Goal: Task Accomplishment & Management: Complete application form

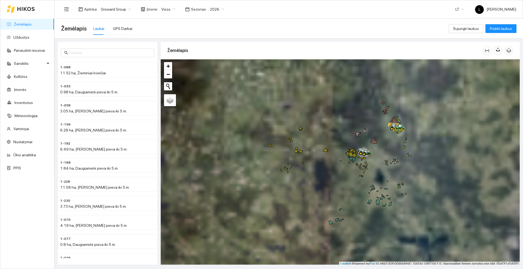
scroll to position [2, 0]
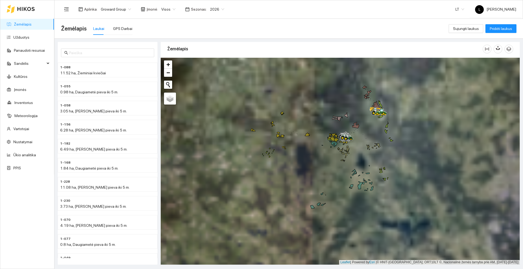
drag, startPoint x: 319, startPoint y: 181, endPoint x: 301, endPoint y: 168, distance: 22.9
click at [301, 168] on div at bounding box center [340, 161] width 359 height 207
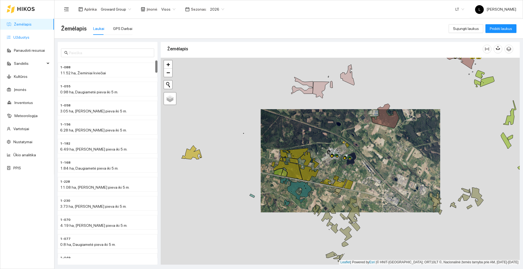
click at [22, 38] on link "Užduotys" at bounding box center [21, 37] width 16 height 4
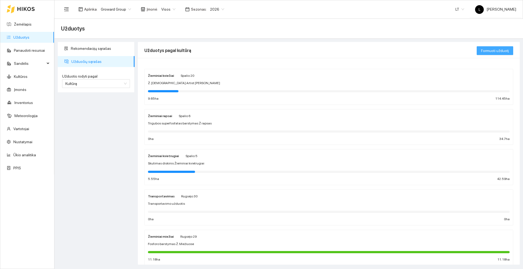
click at [505, 50] on span "Formuoti užduotį" at bounding box center [495, 51] width 28 height 6
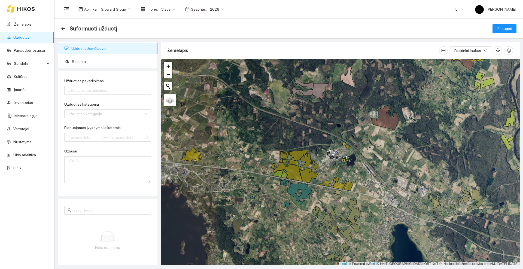
scroll to position [2, 0]
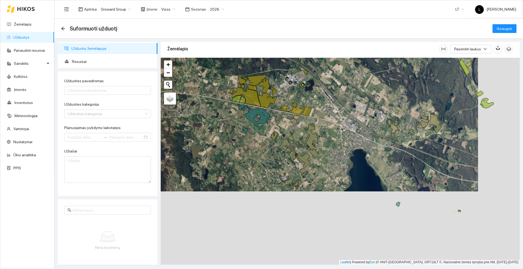
drag, startPoint x: 379, startPoint y: 184, endPoint x: 338, endPoint y: 111, distance: 84.3
click at [338, 111] on div at bounding box center [340, 161] width 359 height 207
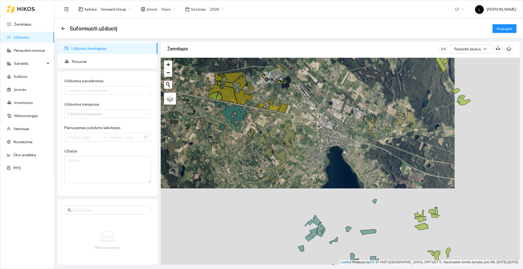
drag, startPoint x: 417, startPoint y: 102, endPoint x: 358, endPoint y: 96, distance: 59.5
click at [358, 96] on div at bounding box center [340, 161] width 359 height 207
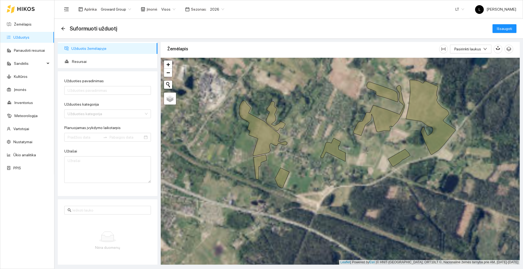
drag, startPoint x: 362, startPoint y: 86, endPoint x: 333, endPoint y: 116, distance: 42.2
click at [333, 116] on div at bounding box center [340, 161] width 359 height 207
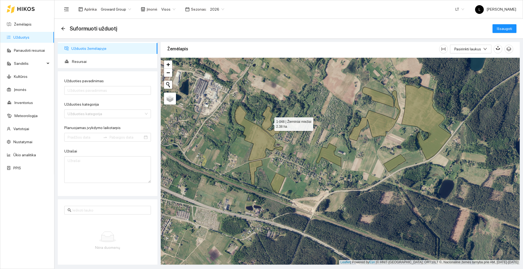
click at [267, 123] on icon at bounding box center [271, 122] width 19 height 30
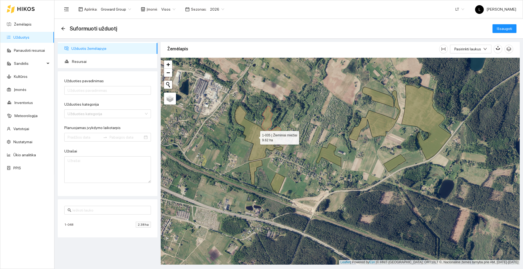
click at [261, 141] on icon at bounding box center [259, 133] width 48 height 55
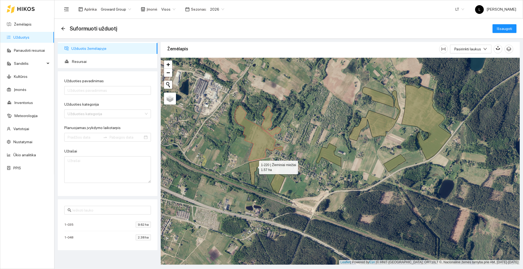
click at [254, 166] on icon at bounding box center [255, 172] width 13 height 25
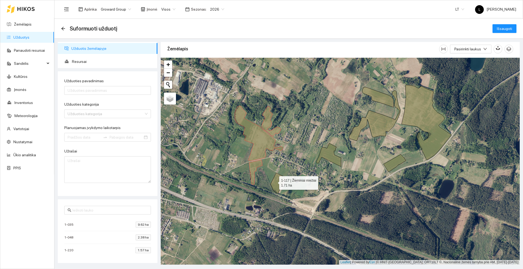
click at [274, 182] on icon at bounding box center [278, 183] width 14 height 20
click at [328, 158] on icon at bounding box center [328, 154] width 25 height 23
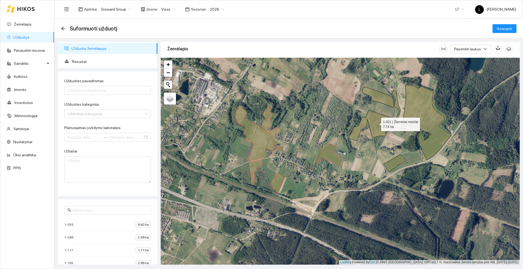
click at [356, 134] on icon at bounding box center [374, 115] width 51 height 50
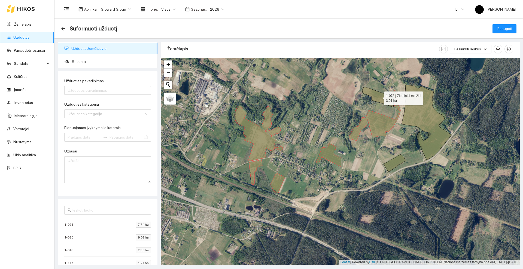
click at [377, 96] on icon at bounding box center [377, 97] width 31 height 20
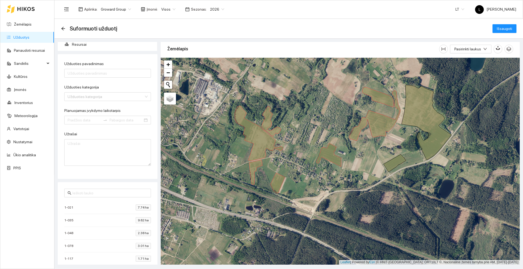
scroll to position [0, 0]
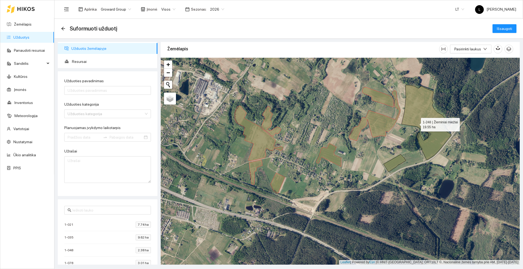
click at [416, 123] on icon at bounding box center [427, 122] width 50 height 75
click at [395, 160] on icon at bounding box center [395, 162] width 22 height 17
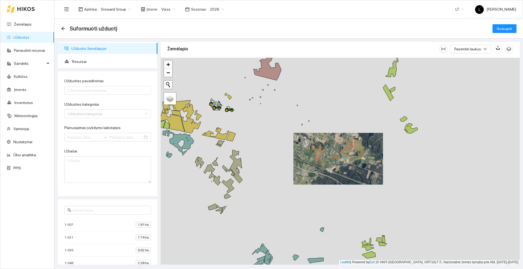
drag, startPoint x: 303, startPoint y: 204, endPoint x: 353, endPoint y: 163, distance: 64.3
click at [353, 163] on div at bounding box center [340, 161] width 359 height 207
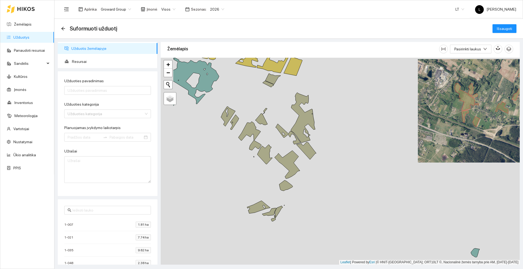
drag, startPoint x: 293, startPoint y: 164, endPoint x: 341, endPoint y: 136, distance: 55.9
click at [341, 136] on div at bounding box center [340, 161] width 359 height 207
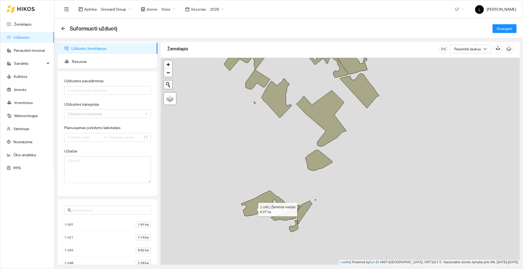
click at [254, 208] on icon at bounding box center [264, 204] width 46 height 26
click at [290, 217] on icon at bounding box center [285, 212] width 29 height 15
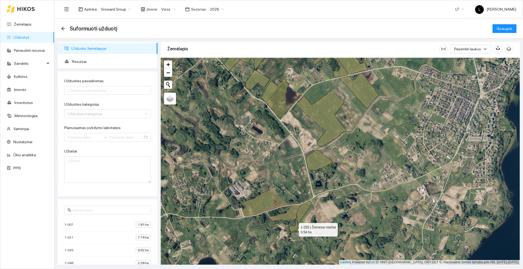
click at [294, 229] on icon at bounding box center [293, 226] width 9 height 12
click at [305, 209] on icon at bounding box center [305, 213] width 16 height 24
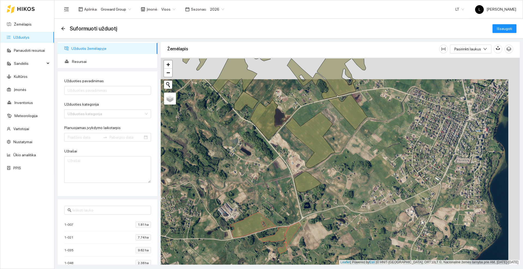
click at [283, 187] on div at bounding box center [340, 161] width 359 height 207
click at [303, 187] on icon at bounding box center [307, 181] width 27 height 21
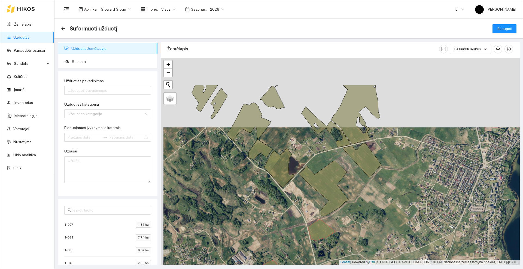
drag, startPoint x: 275, startPoint y: 164, endPoint x: 289, endPoint y: 216, distance: 53.9
click at [289, 216] on div at bounding box center [340, 161] width 359 height 207
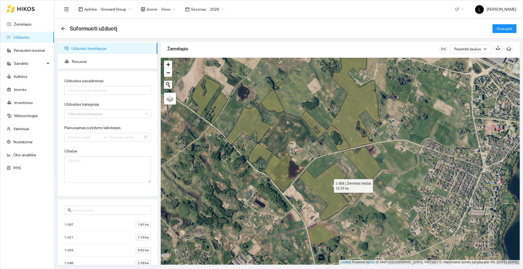
click at [329, 185] on icon at bounding box center [324, 192] width 50 height 56
click at [360, 163] on icon at bounding box center [362, 164] width 39 height 35
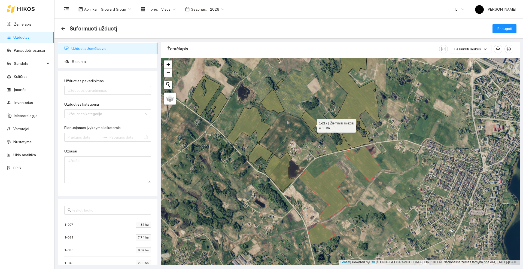
click at [312, 125] on icon at bounding box center [326, 131] width 50 height 41
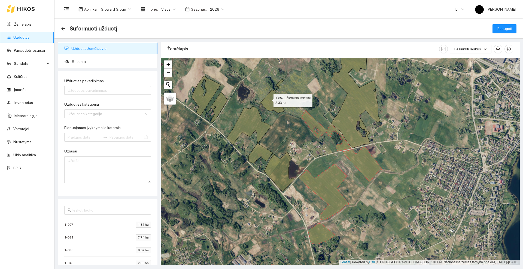
click at [268, 99] on icon at bounding box center [272, 96] width 25 height 34
click at [351, 104] on icon at bounding box center [355, 98] width 49 height 100
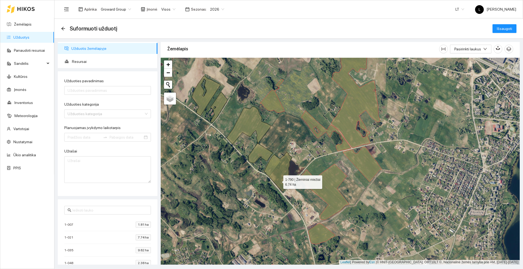
click at [278, 181] on icon at bounding box center [279, 171] width 30 height 39
click at [257, 153] on icon at bounding box center [250, 135] width 46 height 57
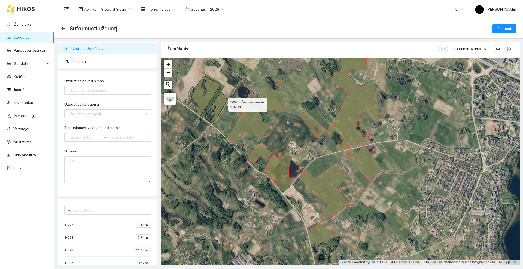
click at [223, 103] on icon at bounding box center [219, 107] width 17 height 31
click at [207, 99] on icon at bounding box center [206, 96] width 29 height 40
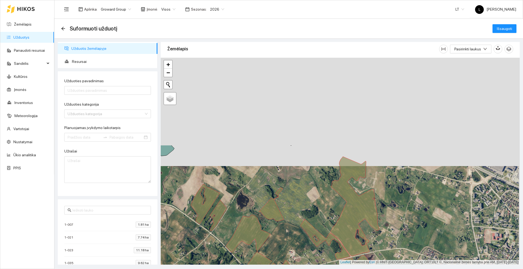
drag, startPoint x: 239, startPoint y: 78, endPoint x: 238, endPoint y: 187, distance: 108.4
click at [238, 187] on div at bounding box center [340, 161] width 359 height 207
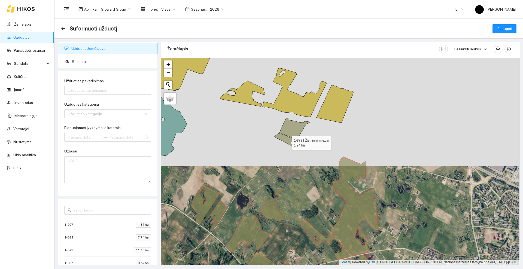
click at [287, 142] on icon at bounding box center [285, 139] width 22 height 13
click at [299, 123] on icon at bounding box center [295, 129] width 31 height 21
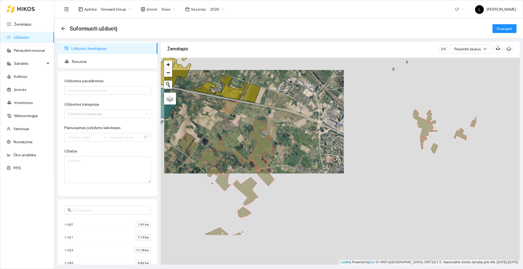
drag, startPoint x: 406, startPoint y: 183, endPoint x: 327, endPoint y: 132, distance: 94.1
click at [327, 132] on div at bounding box center [340, 161] width 359 height 207
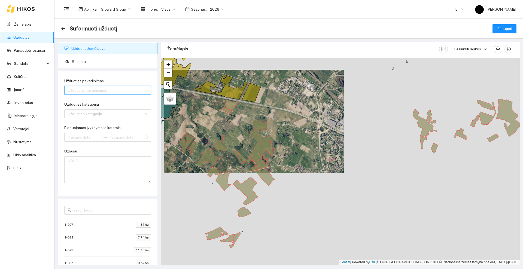
click at [86, 86] on input "Užduoties pavadinimas" at bounding box center [107, 90] width 87 height 9
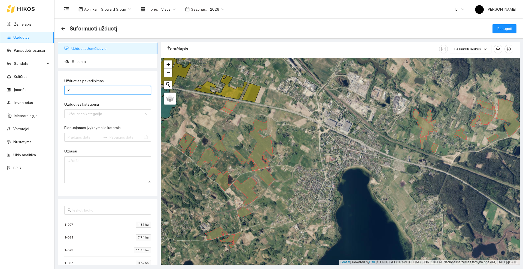
type input "P"
type input "Herbicidas (Piktžolės)"
click at [112, 112] on input "Užduoties kategorija" at bounding box center [106, 114] width 76 height 8
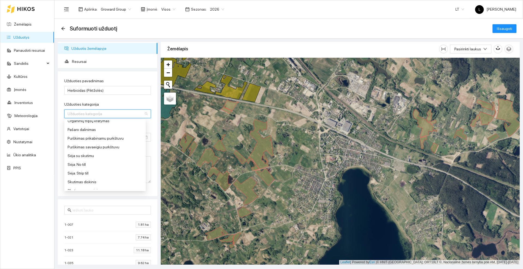
scroll to position [170, 0]
click at [96, 171] on div "Purškimas prikabinamu purkštuvu" at bounding box center [105, 172] width 75 height 6
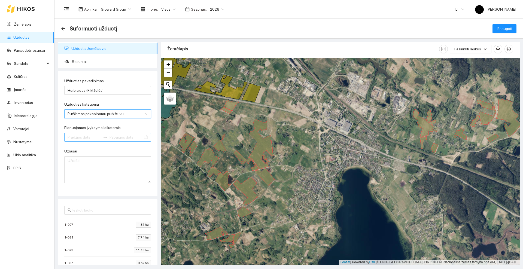
click at [92, 139] on input "Planuojamas įvykdymo laikotarpis" at bounding box center [84, 137] width 33 height 6
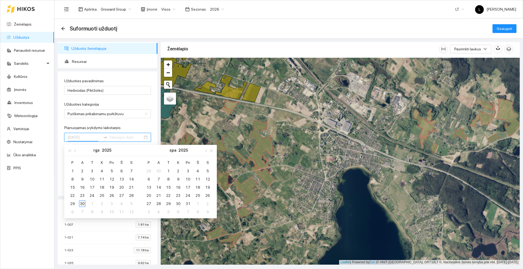
type input "[DATE]"
click at [83, 203] on div "30" at bounding box center [82, 204] width 7 height 7
type input "[DATE]"
click at [132, 212] on div "12" at bounding box center [131, 212] width 7 height 7
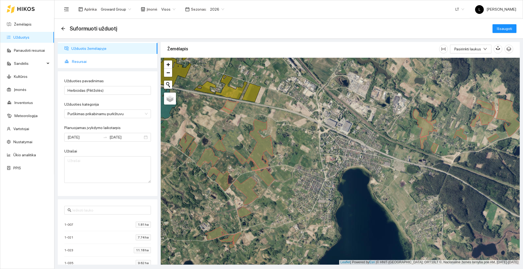
click at [75, 62] on span "Resursai" at bounding box center [112, 61] width 81 height 11
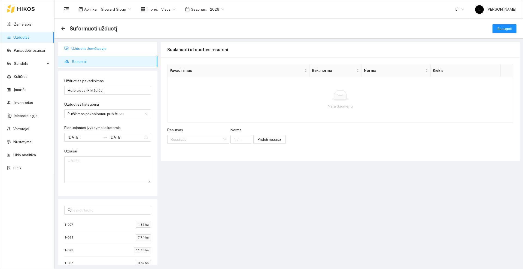
click at [80, 50] on span "Užduotis žemėlapyje" at bounding box center [112, 48] width 82 height 11
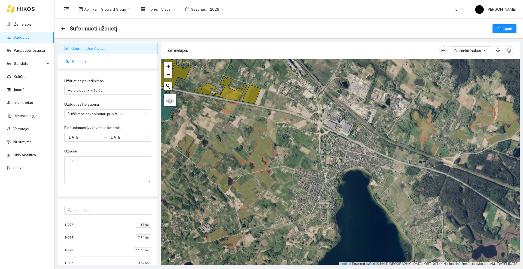
click at [86, 61] on span "Resursai" at bounding box center [112, 61] width 81 height 11
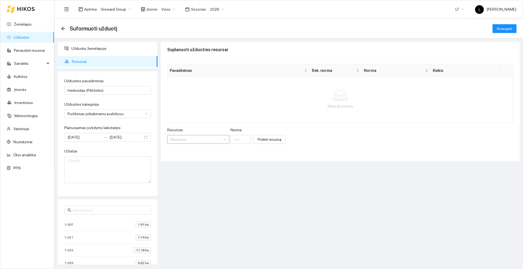
click at [197, 140] on input "Resursas" at bounding box center [197, 139] width 52 height 8
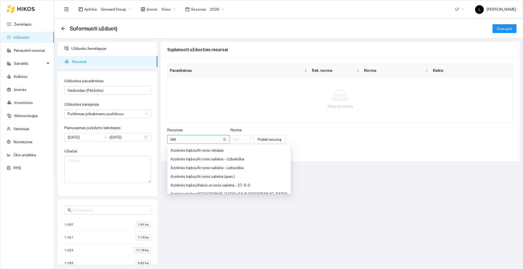
type input "MAP"
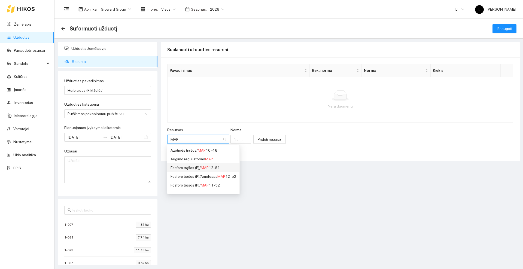
click at [210, 168] on div "Fosforo trąšos (P) / MAP 12-61" at bounding box center [204, 168] width 66 height 6
type input "1"
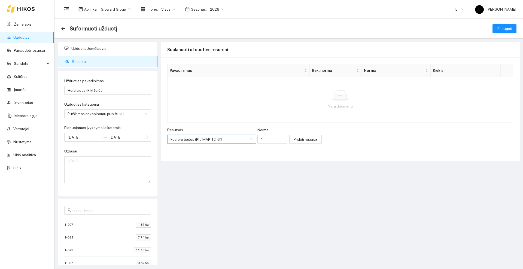
scroll to position [65, 0]
click at [260, 138] on input "1" at bounding box center [272, 139] width 30 height 9
type input "0.83"
click at [296, 141] on span "Pridėti resursą" at bounding box center [306, 139] width 24 height 6
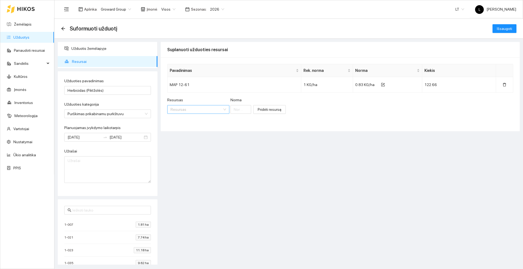
click at [202, 110] on input "Resursas" at bounding box center [197, 109] width 52 height 8
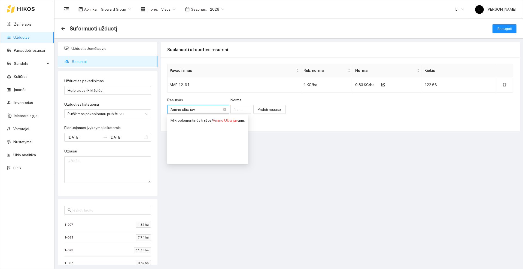
type input "Amino ultra java"
click at [233, 123] on div "Mikroelementinės trąšos / Amino Ultra java ms" at bounding box center [208, 120] width 74 height 6
type input "1"
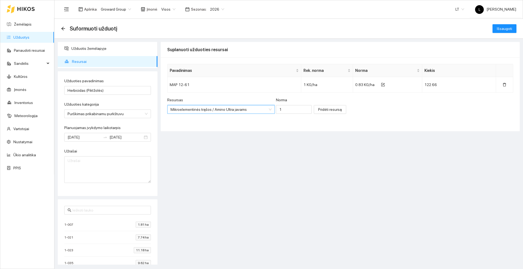
scroll to position [1155, 0]
click at [287, 108] on input "1" at bounding box center [294, 109] width 36 height 9
type input "0.5"
click at [318, 111] on span "Pridėti resursą" at bounding box center [330, 110] width 24 height 6
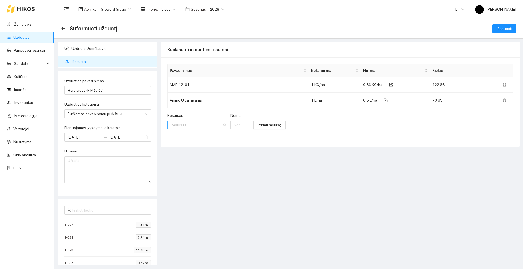
click at [201, 125] on input "Resursas" at bounding box center [197, 125] width 52 height 8
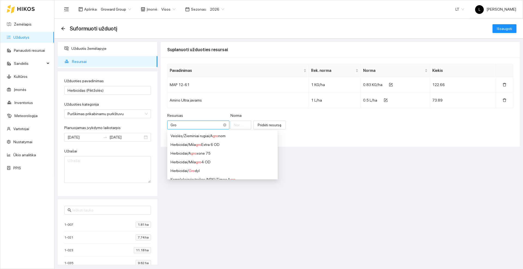
type input "Grow"
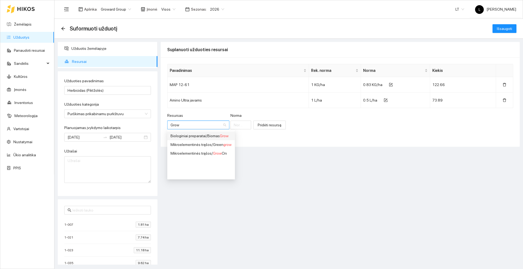
click at [214, 136] on div "Biologiniai preparatai / Biomas Grow" at bounding box center [201, 136] width 61 height 6
type input "1"
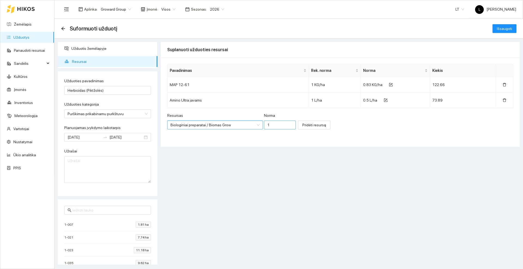
scroll to position [13, 0]
click at [269, 128] on input "1" at bounding box center [280, 125] width 32 height 9
type input "0.1"
click at [302, 124] on span "Pridėti resursą" at bounding box center [314, 125] width 24 height 6
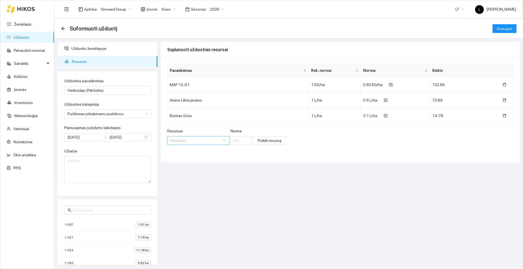
click at [208, 138] on input "Resursas" at bounding box center [197, 140] width 52 height 8
type input "Cevino"
click at [205, 151] on div "Herbicidai / Cevino 500 SC" at bounding box center [193, 151] width 44 height 6
type input "1"
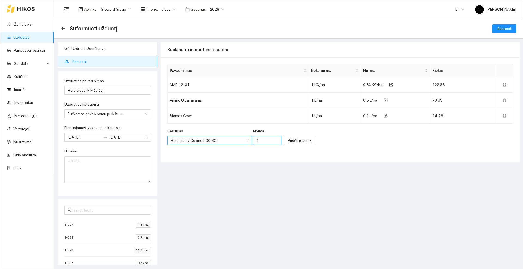
click at [257, 141] on input "1" at bounding box center [267, 140] width 28 height 9
type input "0.3"
click at [288, 140] on span "Pridėti resursą" at bounding box center [300, 141] width 24 height 6
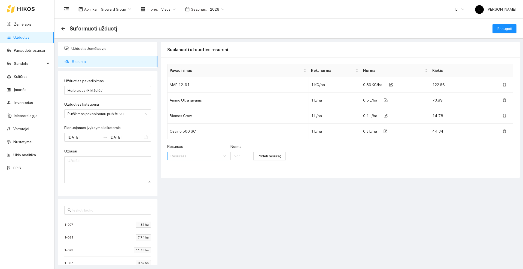
click at [196, 157] on input "Resursas" at bounding box center [197, 156] width 52 height 8
type input "Adiunkt"
click at [203, 169] on div "Herbicidai / Adiunkt 500 SC" at bounding box center [193, 167] width 44 height 6
type input "1"
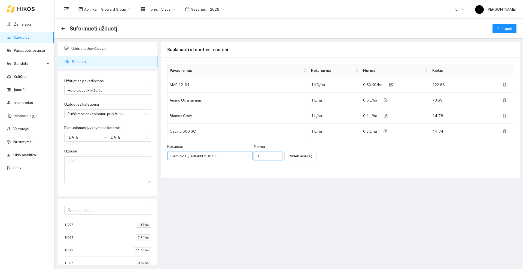
click at [255, 157] on input "1" at bounding box center [268, 156] width 29 height 9
type input "0.3"
click at [287, 153] on button "Pridėti resursą" at bounding box center [300, 156] width 32 height 9
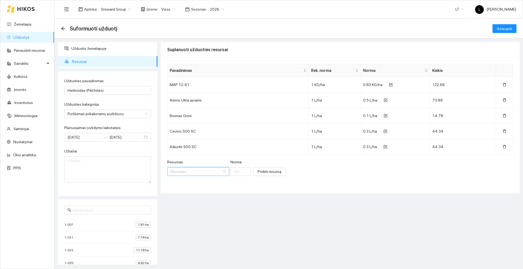
click at [186, 169] on input "Resursas" at bounding box center [197, 172] width 52 height 8
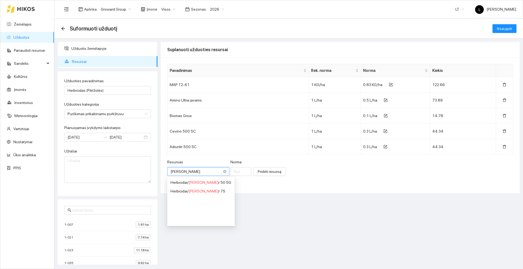
type input "Tristar"
click at [200, 190] on div "Herbicidai / Tristar 75" at bounding box center [190, 191] width 39 height 6
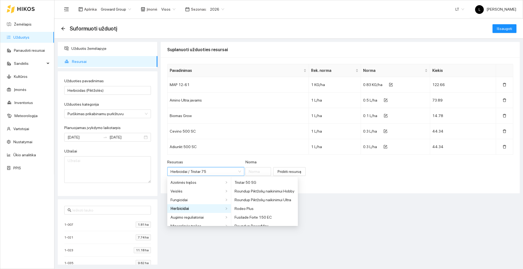
scroll to position [1373, 0]
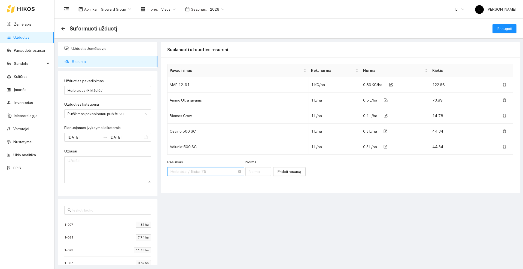
click at [215, 171] on span "Herbicidai / Tristar 75" at bounding box center [206, 172] width 71 height 8
click at [217, 171] on input "Resursas" at bounding box center [201, 172] width 61 height 8
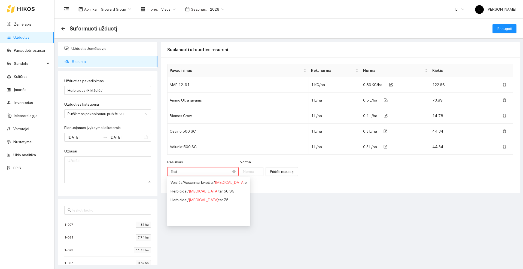
type input "[PERSON_NAME]"
click at [193, 181] on span "[PERSON_NAME]" at bounding box center [204, 182] width 30 height 4
type input "1"
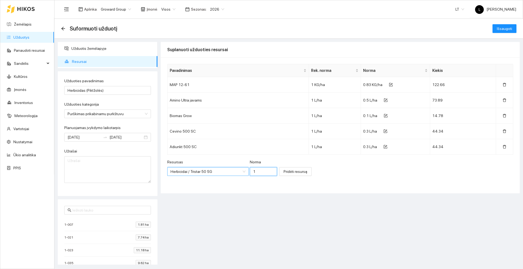
click at [254, 171] on input "1" at bounding box center [263, 171] width 27 height 9
type input "0.015"
click at [286, 170] on span "Pridėti resursą" at bounding box center [296, 172] width 24 height 6
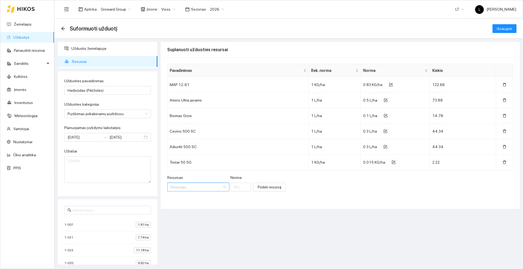
click at [197, 186] on input "Resursas" at bounding box center [197, 187] width 52 height 8
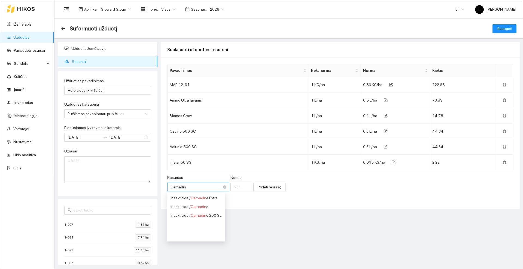
type input "Carnadine"
click at [203, 207] on span "Carnadine" at bounding box center [200, 207] width 18 height 4
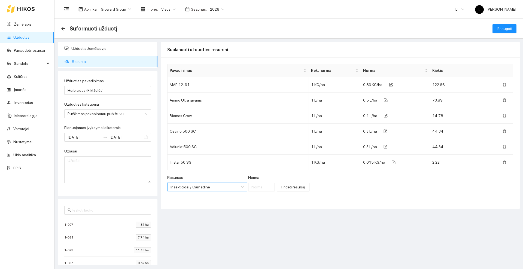
scroll to position [0, 0]
click at [252, 188] on input "Norma" at bounding box center [261, 187] width 27 height 9
type input "0.1"
click at [281, 188] on span "Pridėti resursą" at bounding box center [293, 187] width 24 height 6
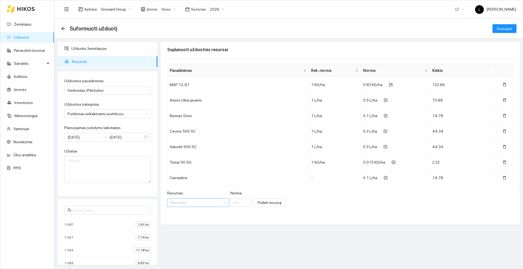
click at [194, 201] on input "Resursas" at bounding box center [197, 203] width 52 height 8
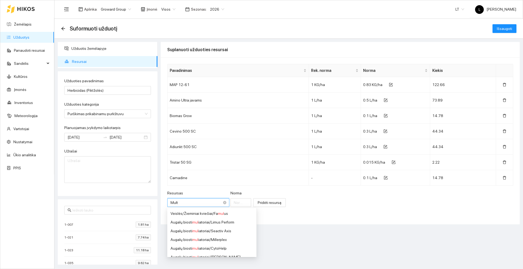
type input "Multi"
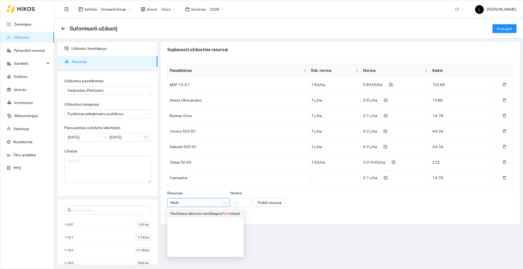
click at [226, 214] on span "Multi" at bounding box center [227, 213] width 8 height 4
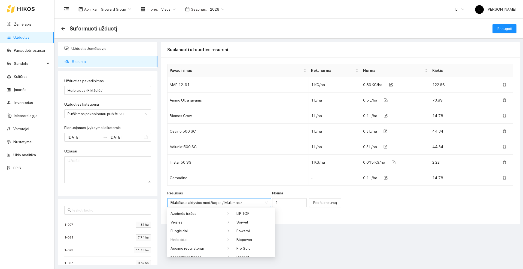
type input "1"
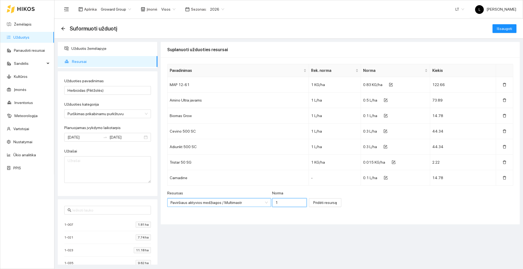
click at [282, 202] on input "1" at bounding box center [289, 202] width 35 height 9
type input "0.1"
click at [313, 203] on span "Pridėti resursą" at bounding box center [325, 203] width 24 height 6
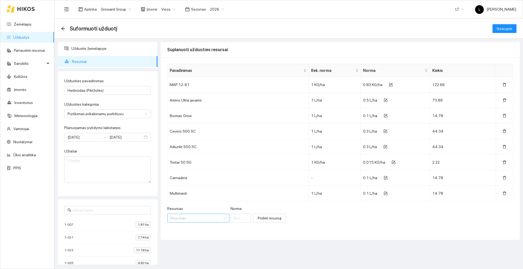
click at [191, 217] on input "Resursas" at bounding box center [197, 218] width 52 height 8
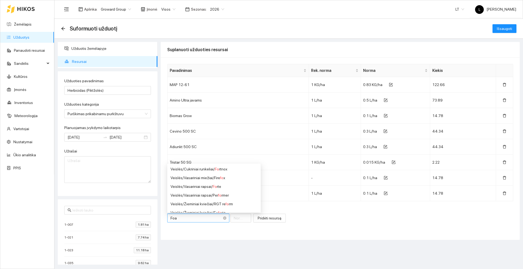
type input "Foam"
click at [226, 187] on span "Foam" at bounding box center [227, 186] width 9 height 4
type input "1"
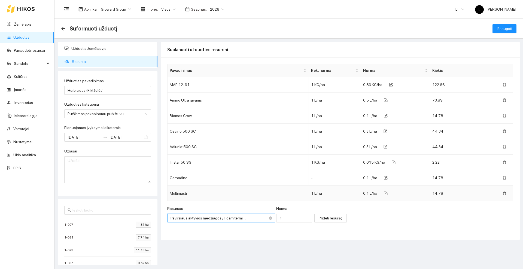
scroll to position [0, 0]
click at [283, 219] on input "1" at bounding box center [294, 218] width 36 height 9
type input "0.01"
click at [334, 218] on span "Pridėti resursą" at bounding box center [331, 218] width 24 height 6
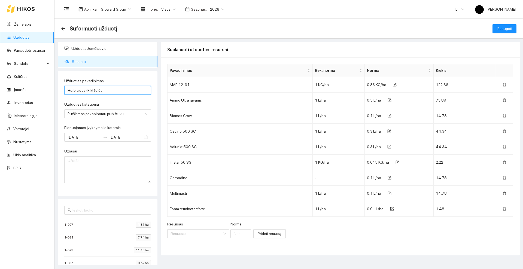
click at [110, 91] on input "Herbicidas (Piktžolės)" at bounding box center [107, 90] width 87 height 9
click at [84, 90] on input "Herbicidas (Piktžolės)" at bounding box center [107, 90] width 87 height 9
type input "Herbicidas rudeninis (Piktžolės)"
click at [514, 26] on button "Išsaugoti" at bounding box center [505, 28] width 24 height 9
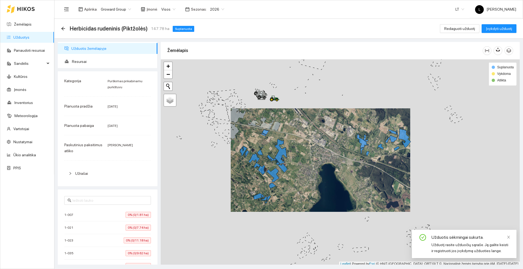
scroll to position [2, 0]
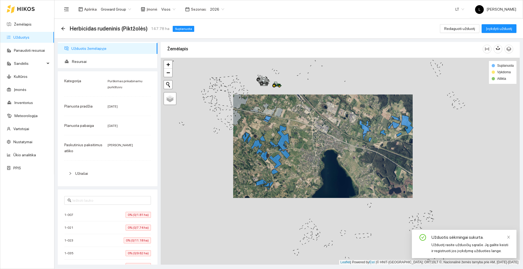
drag, startPoint x: 311, startPoint y: 175, endPoint x: 314, endPoint y: 162, distance: 13.4
click at [314, 162] on div at bounding box center [340, 161] width 359 height 207
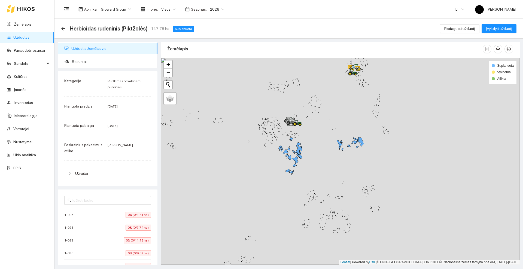
click at [28, 8] on icon at bounding box center [25, 9] width 17 height 4
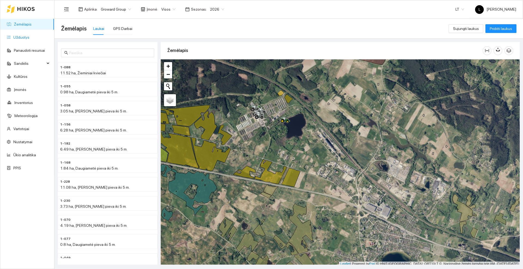
click at [15, 36] on link "Užduotys" at bounding box center [21, 37] width 16 height 4
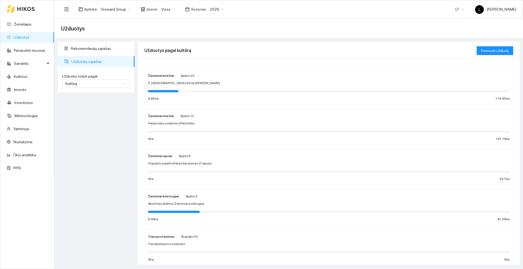
click at [210, 118] on div "Žieminiai miežiai Spalio 12" at bounding box center [329, 116] width 362 height 6
